Goal: Task Accomplishment & Management: Complete application form

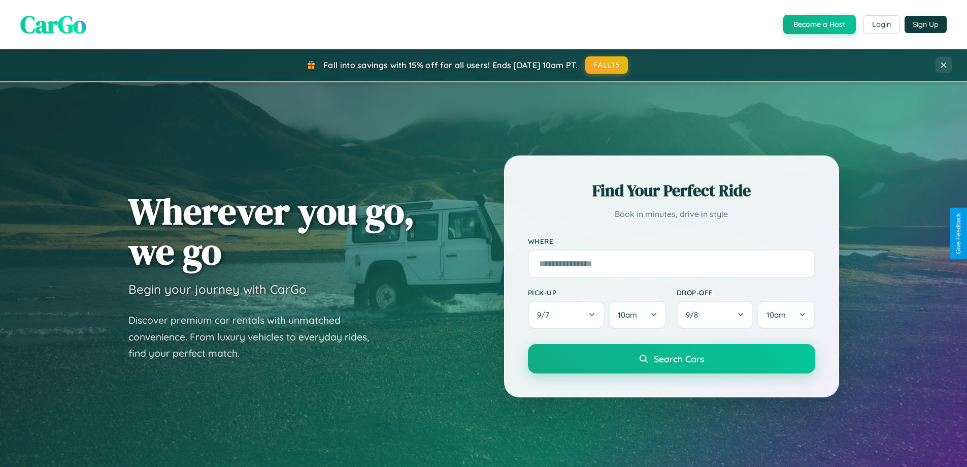
scroll to position [699, 0]
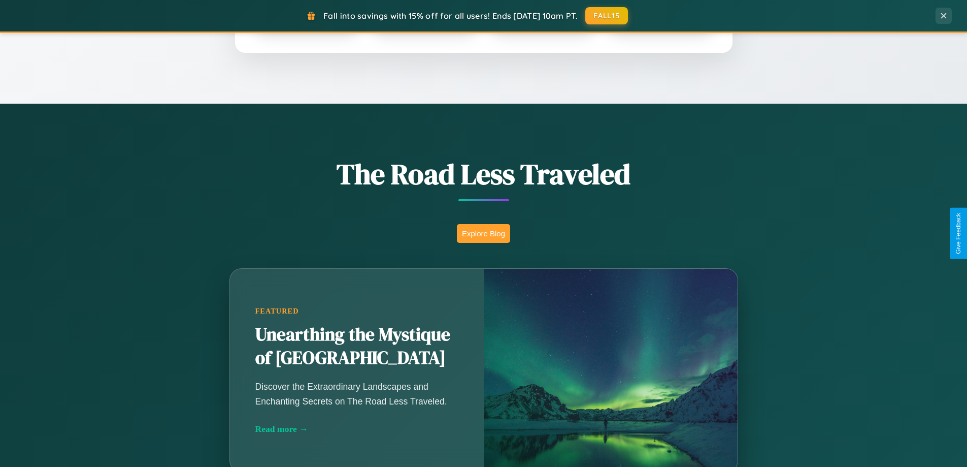
click at [483, 233] on button "Explore Blog" at bounding box center [483, 233] width 53 height 19
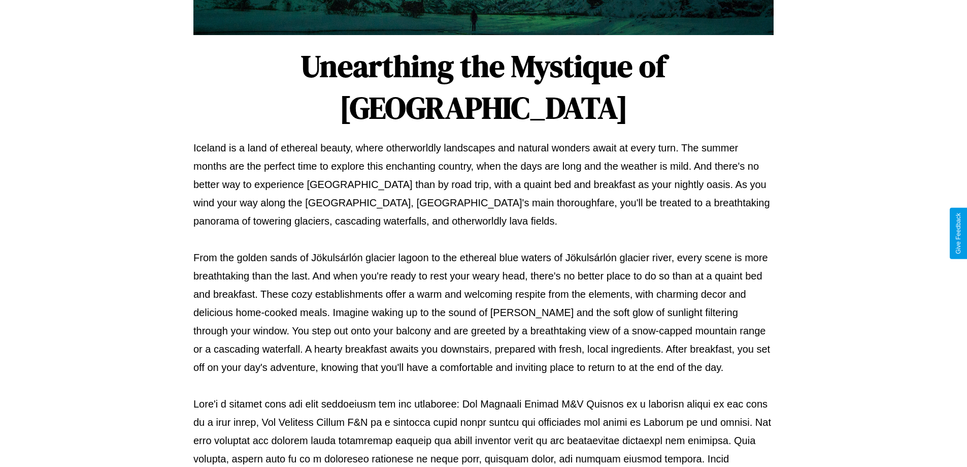
scroll to position [328, 0]
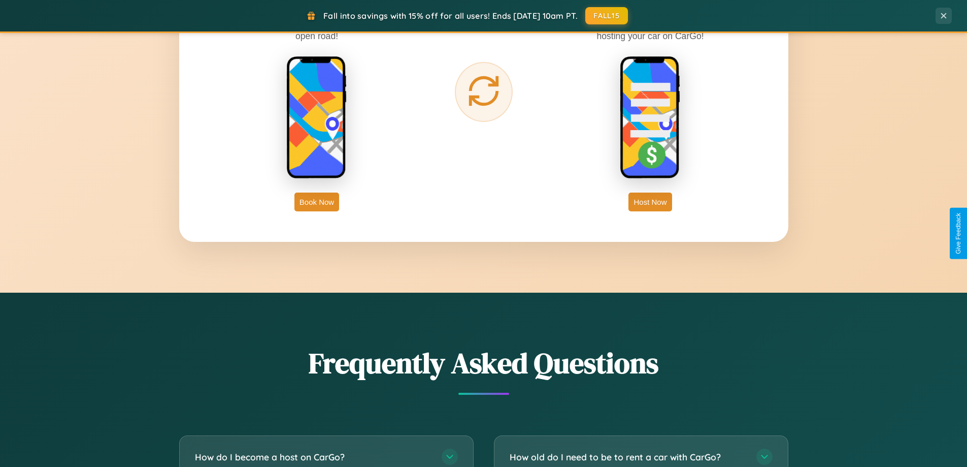
scroll to position [1954, 0]
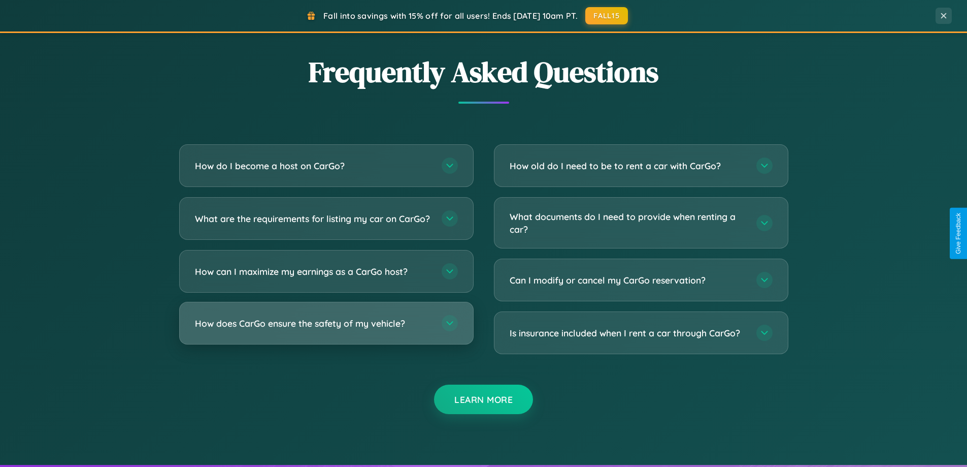
click at [326, 330] on h3 "How does CarGo ensure the safety of my vehicle?" at bounding box center [313, 323] width 237 height 13
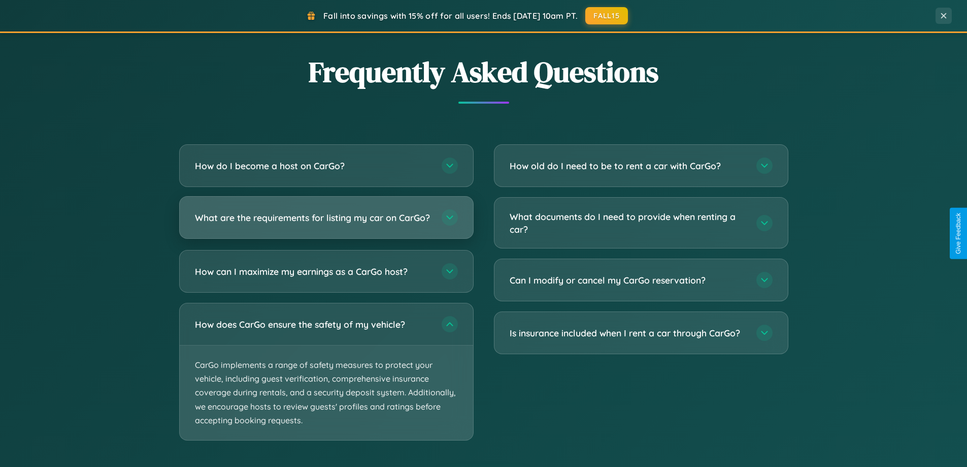
click at [326, 222] on h3 "What are the requirements for listing my car on CarGo?" at bounding box center [313, 217] width 237 height 13
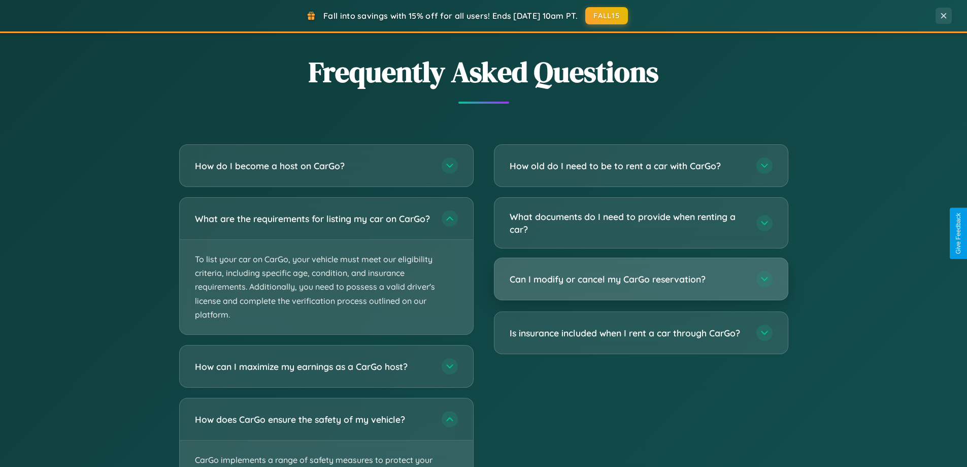
click at [641, 279] on h3 "Can I modify or cancel my CarGo reservation?" at bounding box center [628, 279] width 237 height 13
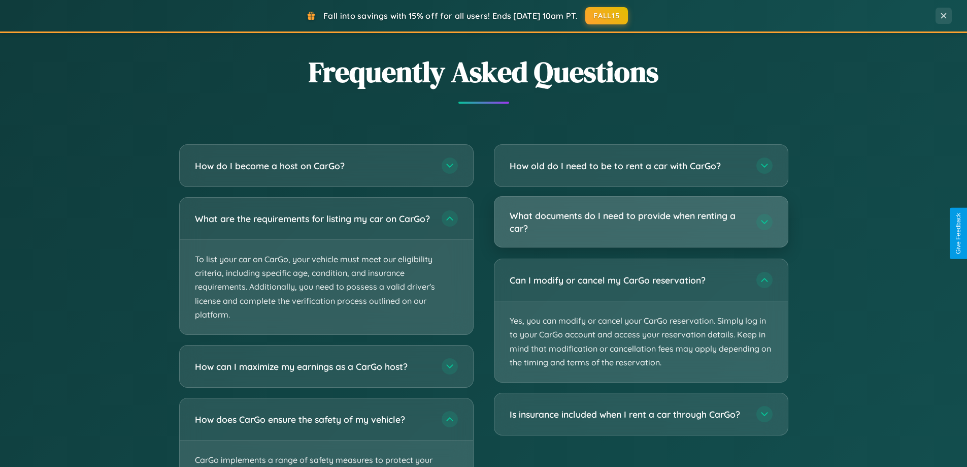
click at [641, 222] on h3 "What documents do I need to provide when renting a car?" at bounding box center [628, 221] width 237 height 25
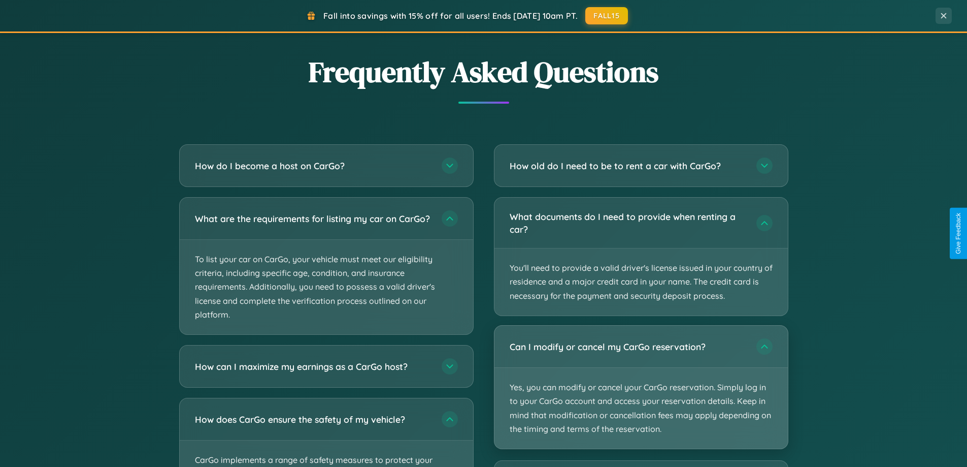
click at [641, 387] on p "Yes, you can modify or cancel your CarGo reservation. Simply log in to your Car…" at bounding box center [641, 408] width 293 height 81
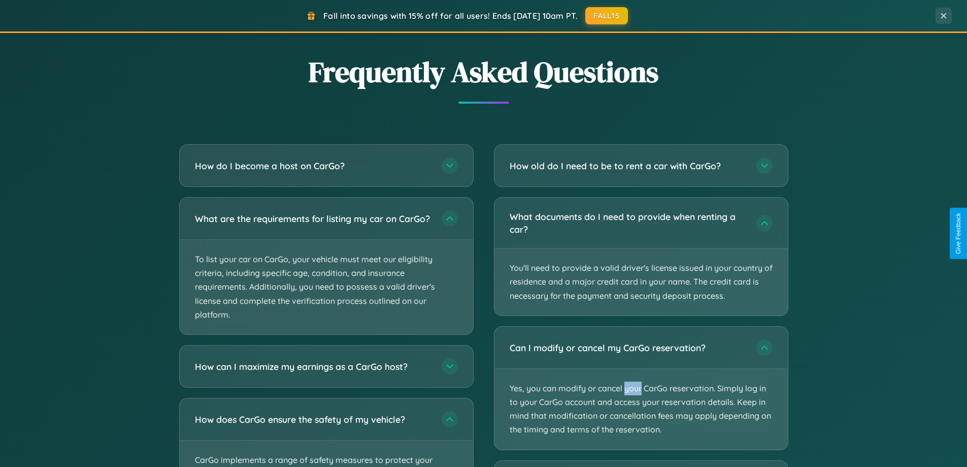
scroll to position [0, 0]
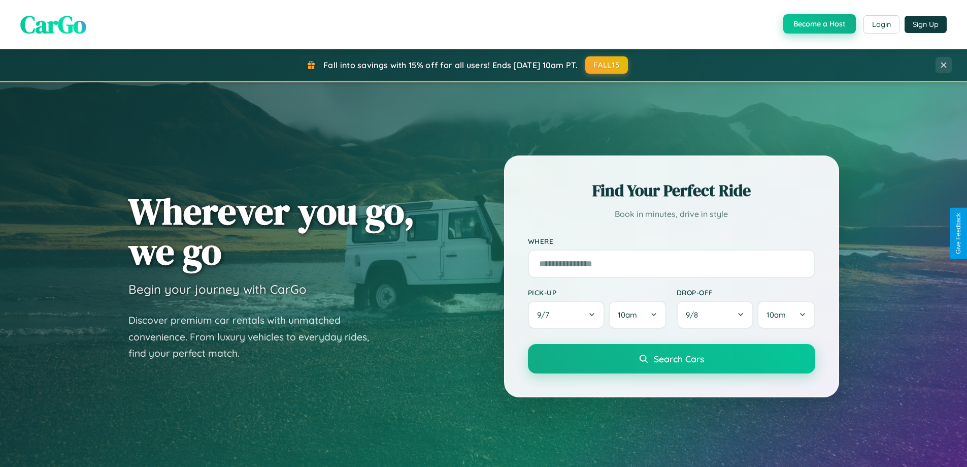
click at [818, 24] on button "Become a Host" at bounding box center [819, 23] width 73 height 19
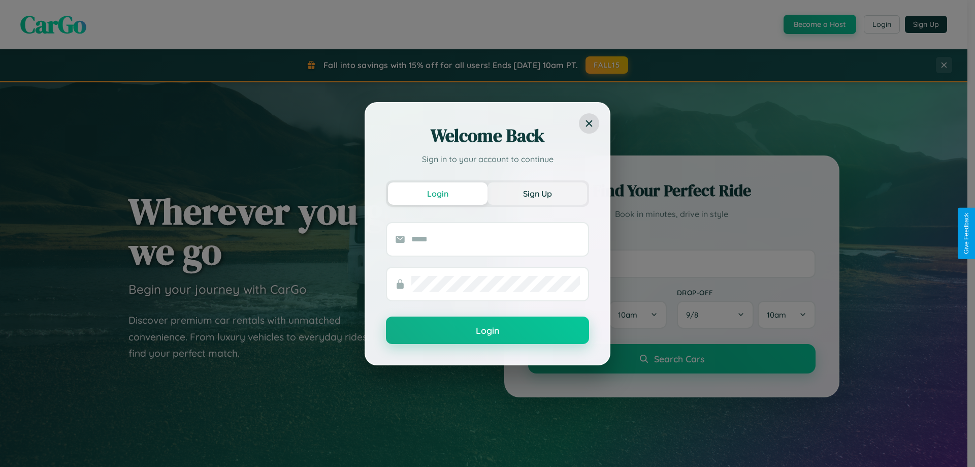
click at [537, 193] on button "Sign Up" at bounding box center [537, 193] width 100 height 22
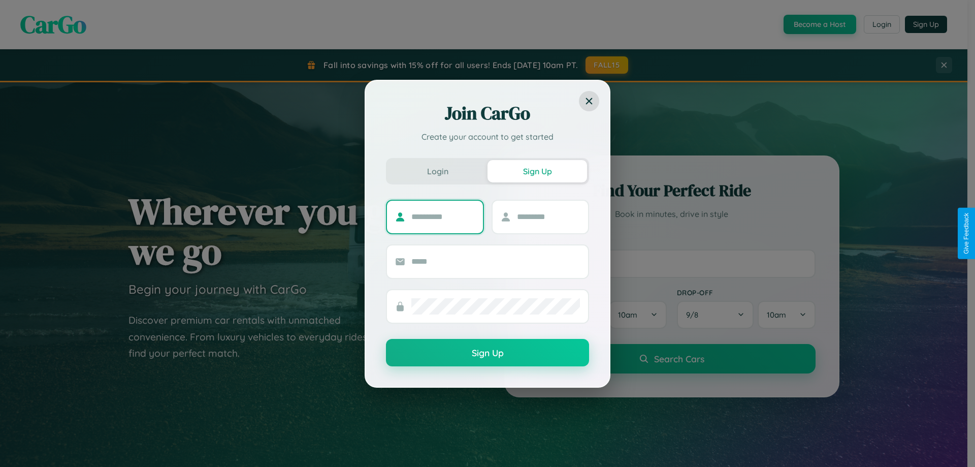
click at [443, 216] on input "text" at bounding box center [442, 217] width 63 height 16
type input "*******"
click at [548, 216] on input "text" at bounding box center [548, 217] width 63 height 16
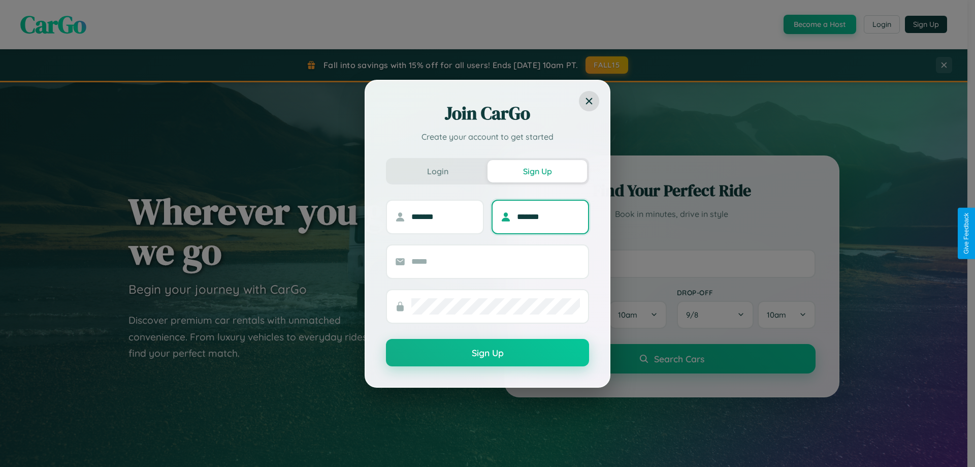
type input "*******"
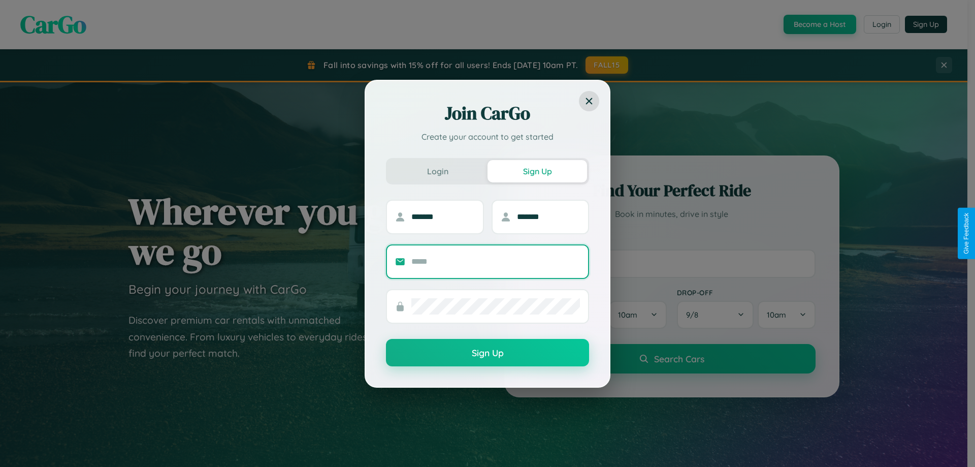
click at [496, 261] on input "text" at bounding box center [495, 261] width 169 height 16
type input "**********"
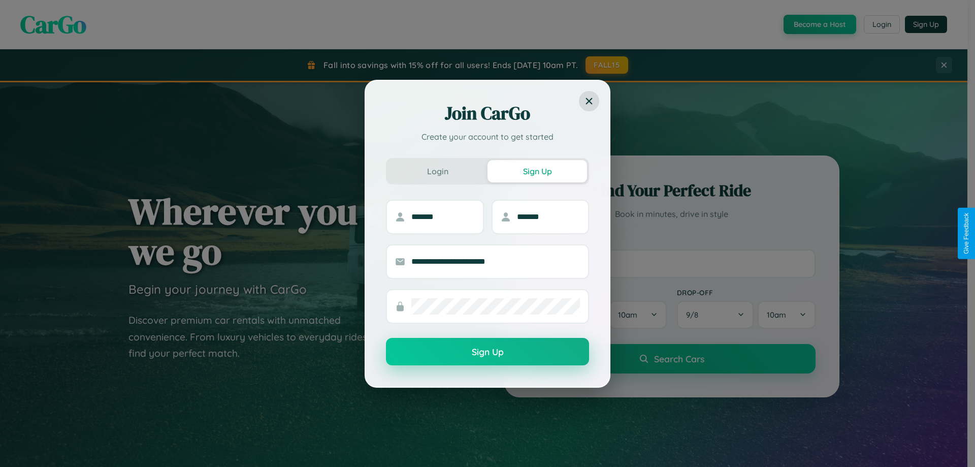
click at [487, 352] on button "Sign Up" at bounding box center [487, 351] width 203 height 27
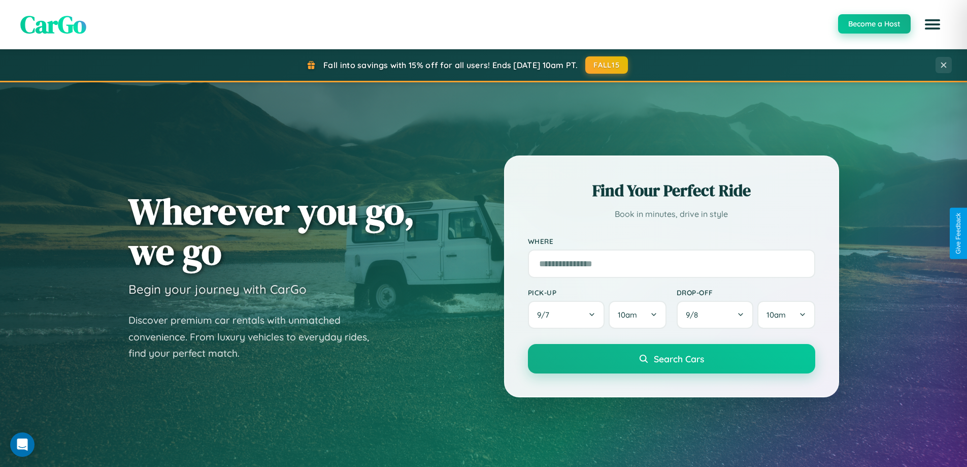
click at [874, 24] on button "Become a Host" at bounding box center [874, 23] width 73 height 19
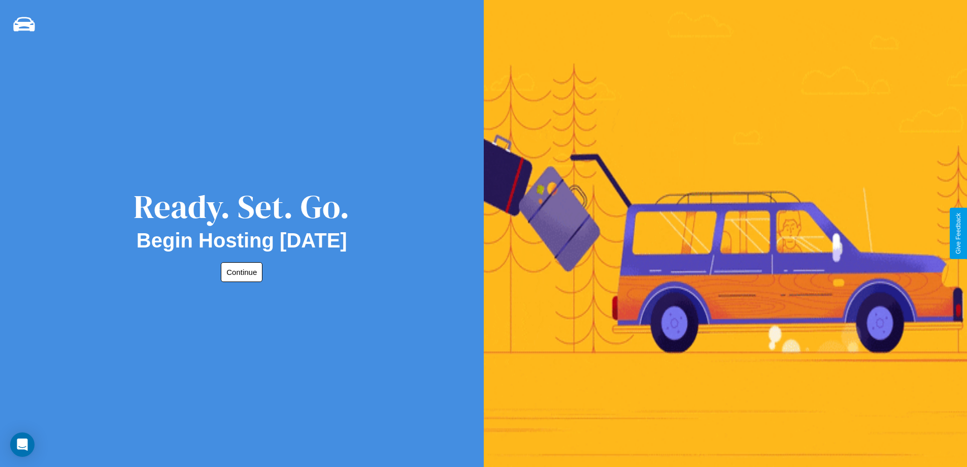
click at [240, 272] on button "Continue" at bounding box center [242, 272] width 42 height 20
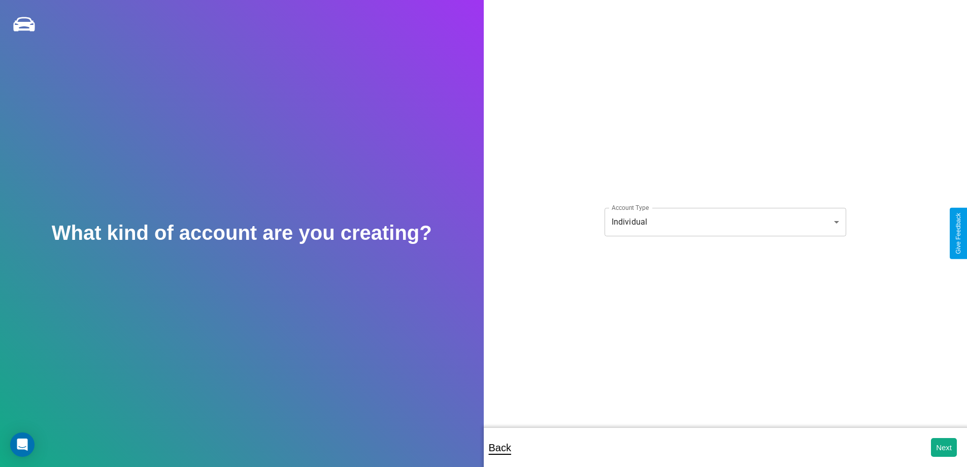
click at [725, 221] on body "**********" at bounding box center [483, 240] width 967 height 480
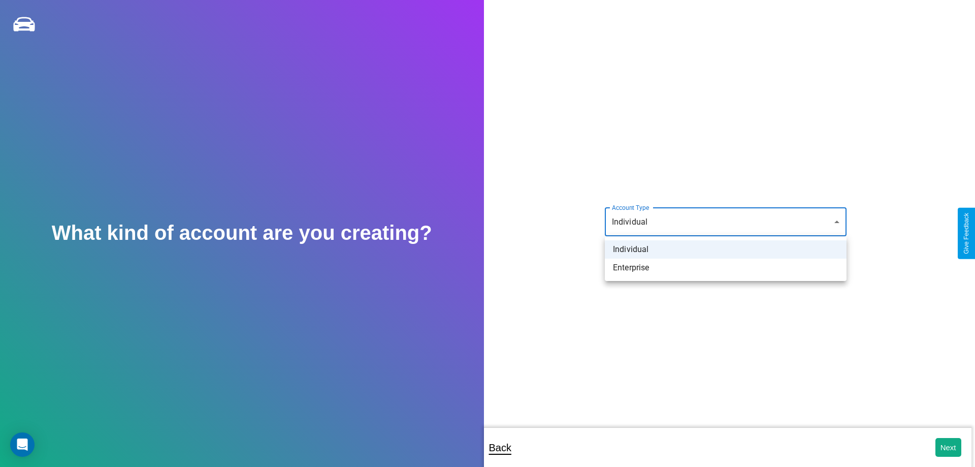
click at [726, 249] on li "Individual" at bounding box center [726, 249] width 242 height 18
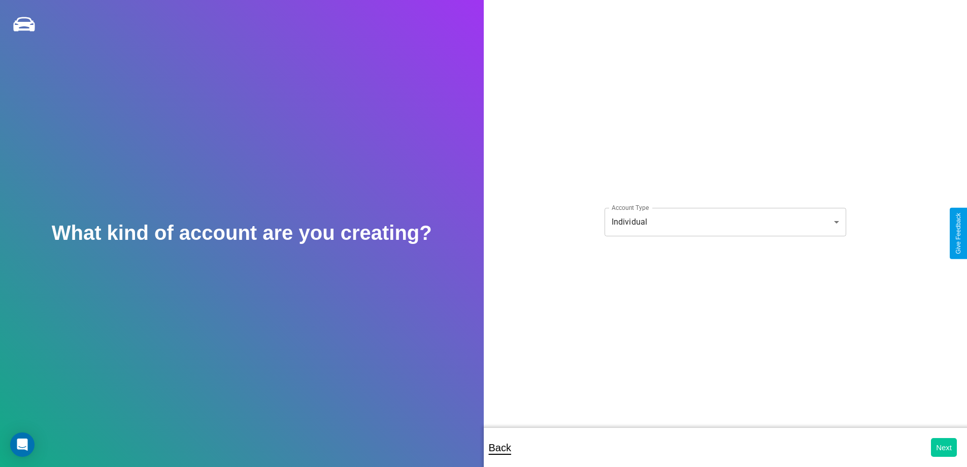
click at [944, 447] on button "Next" at bounding box center [944, 447] width 26 height 19
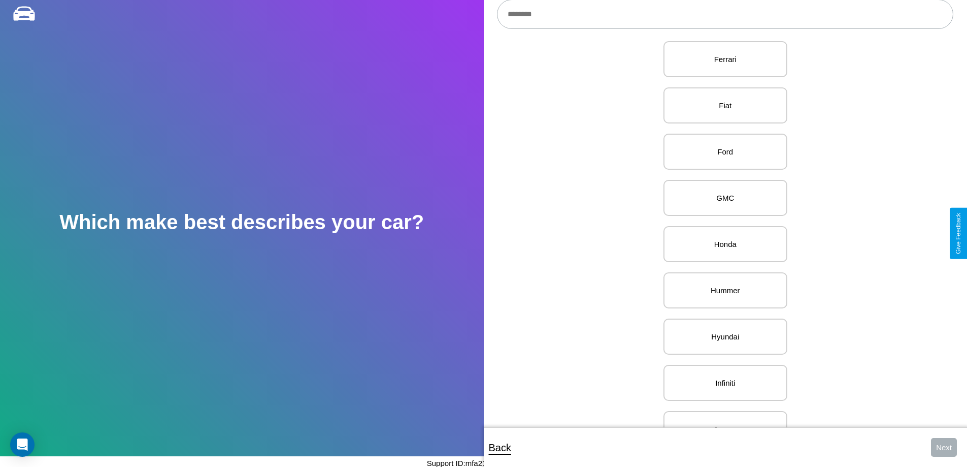
scroll to position [532, 0]
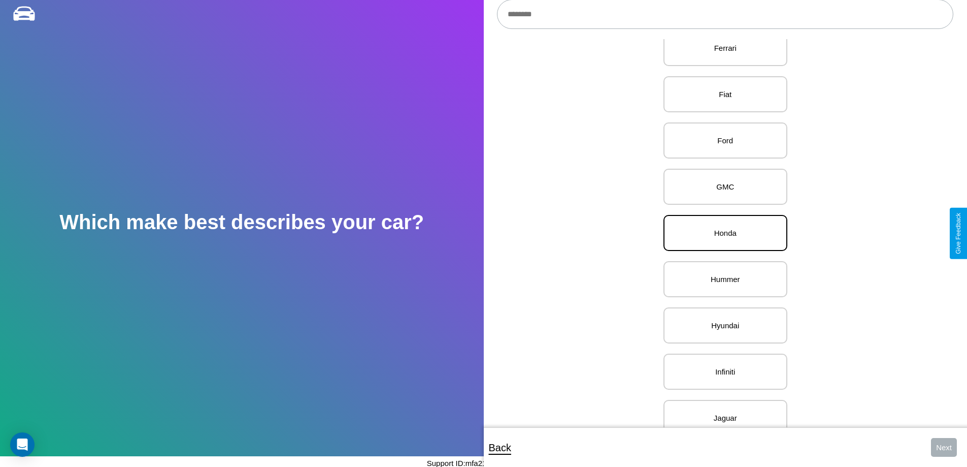
click at [721, 233] on p "Honda" at bounding box center [726, 233] width 102 height 14
click at [944, 447] on button "Next" at bounding box center [944, 447] width 26 height 19
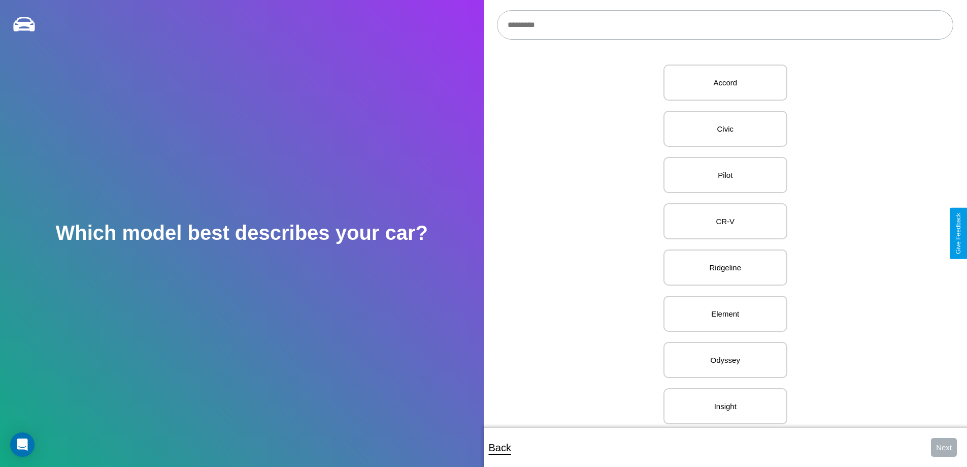
click at [725, 25] on input "text" at bounding box center [725, 24] width 456 height 29
type input "**********"
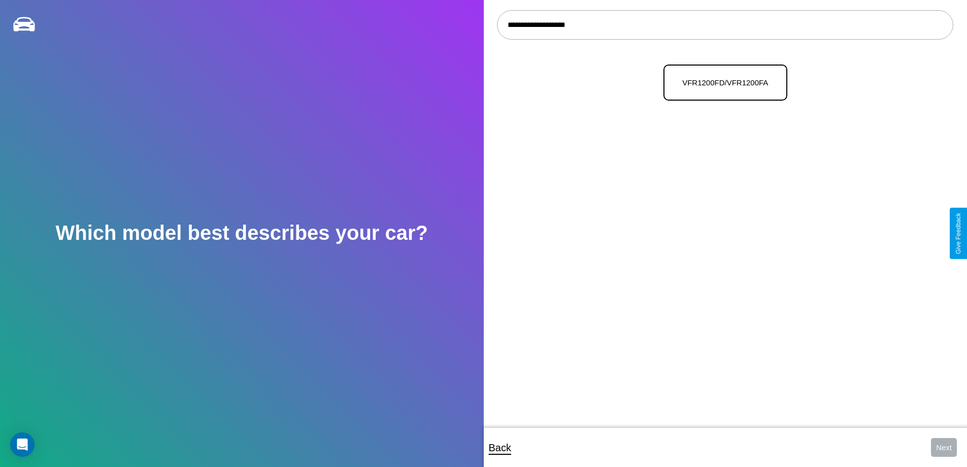
click at [721, 83] on p "VFR1200FD/VFR1200FA" at bounding box center [726, 83] width 102 height 14
click at [944, 447] on button "Next" at bounding box center [944, 447] width 26 height 19
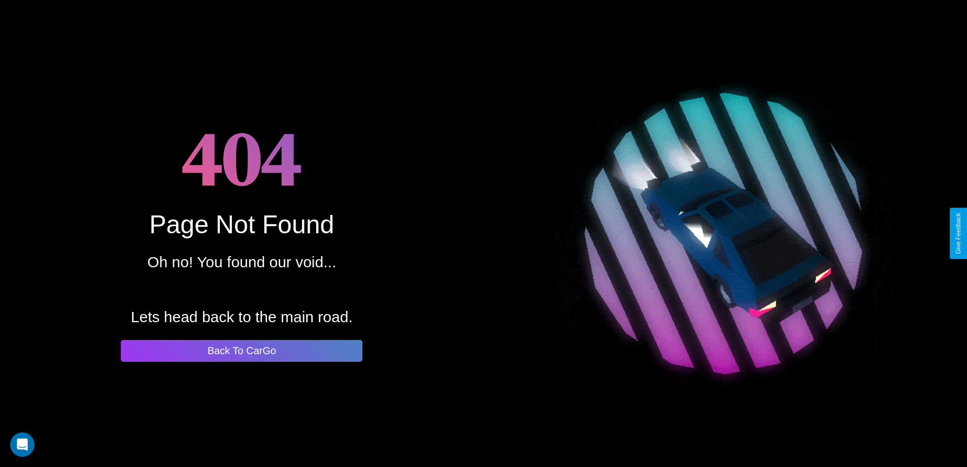
click at [242, 350] on button "Back To CarGo" at bounding box center [242, 351] width 242 height 22
